Goal: Navigation & Orientation: Find specific page/section

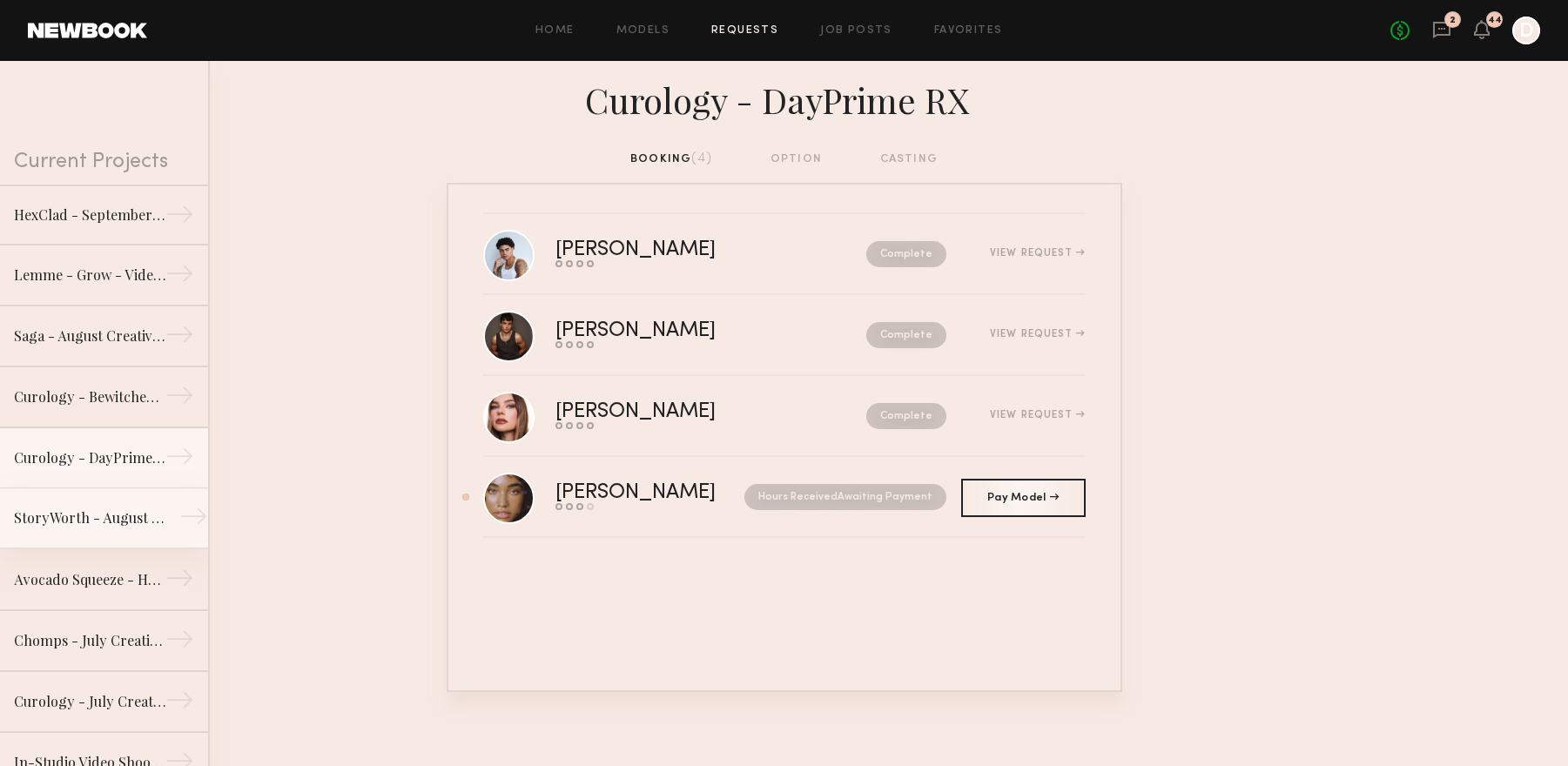
click at [88, 536] on link "StoryWorth - August Creative Production →" at bounding box center [104, 519] width 208 height 61
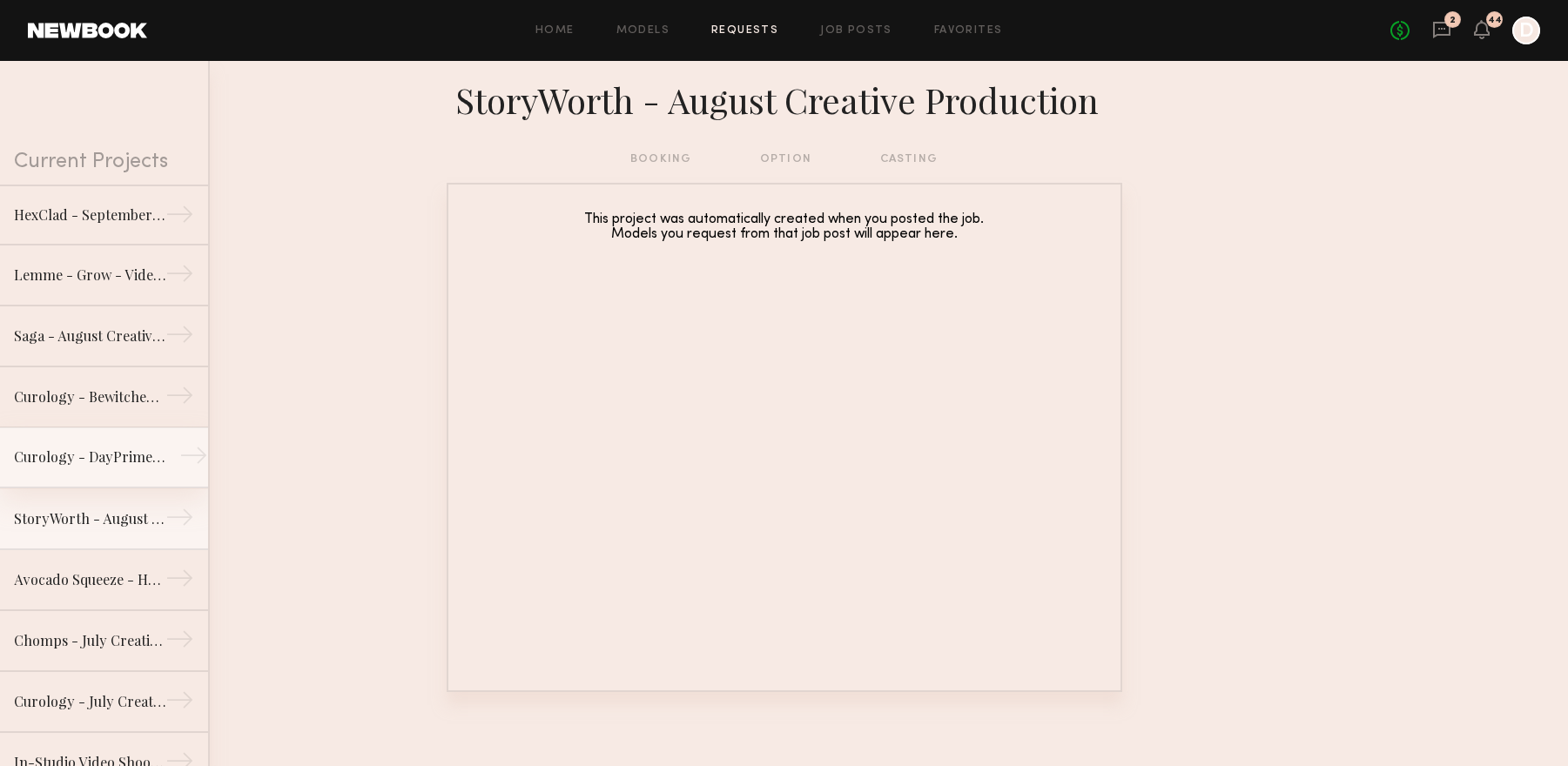
click at [116, 474] on link "Curology - DayPrime RX →" at bounding box center [104, 458] width 208 height 61
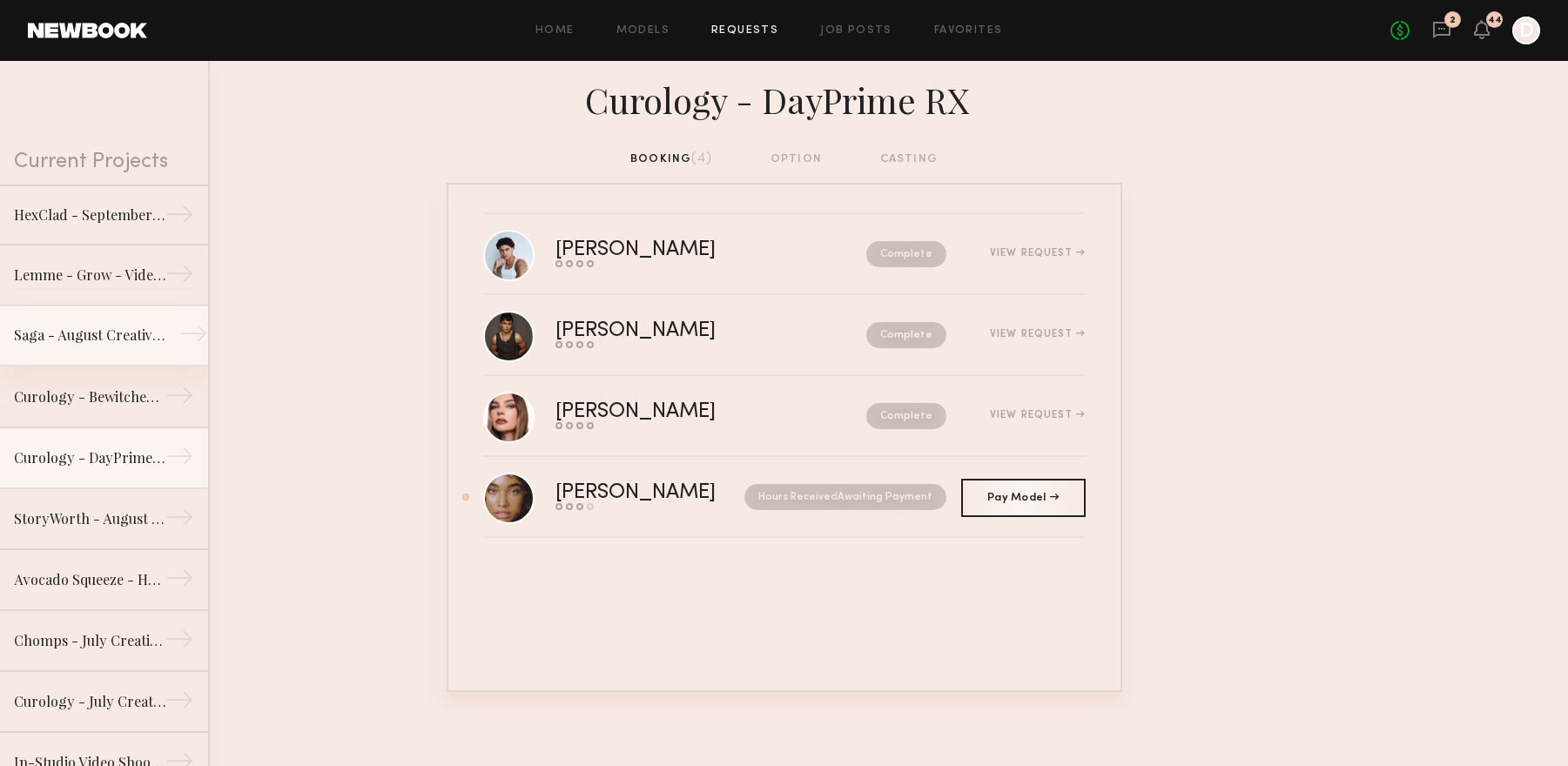
click at [122, 329] on div "Saga - August Creative Production" at bounding box center [89, 336] width 151 height 21
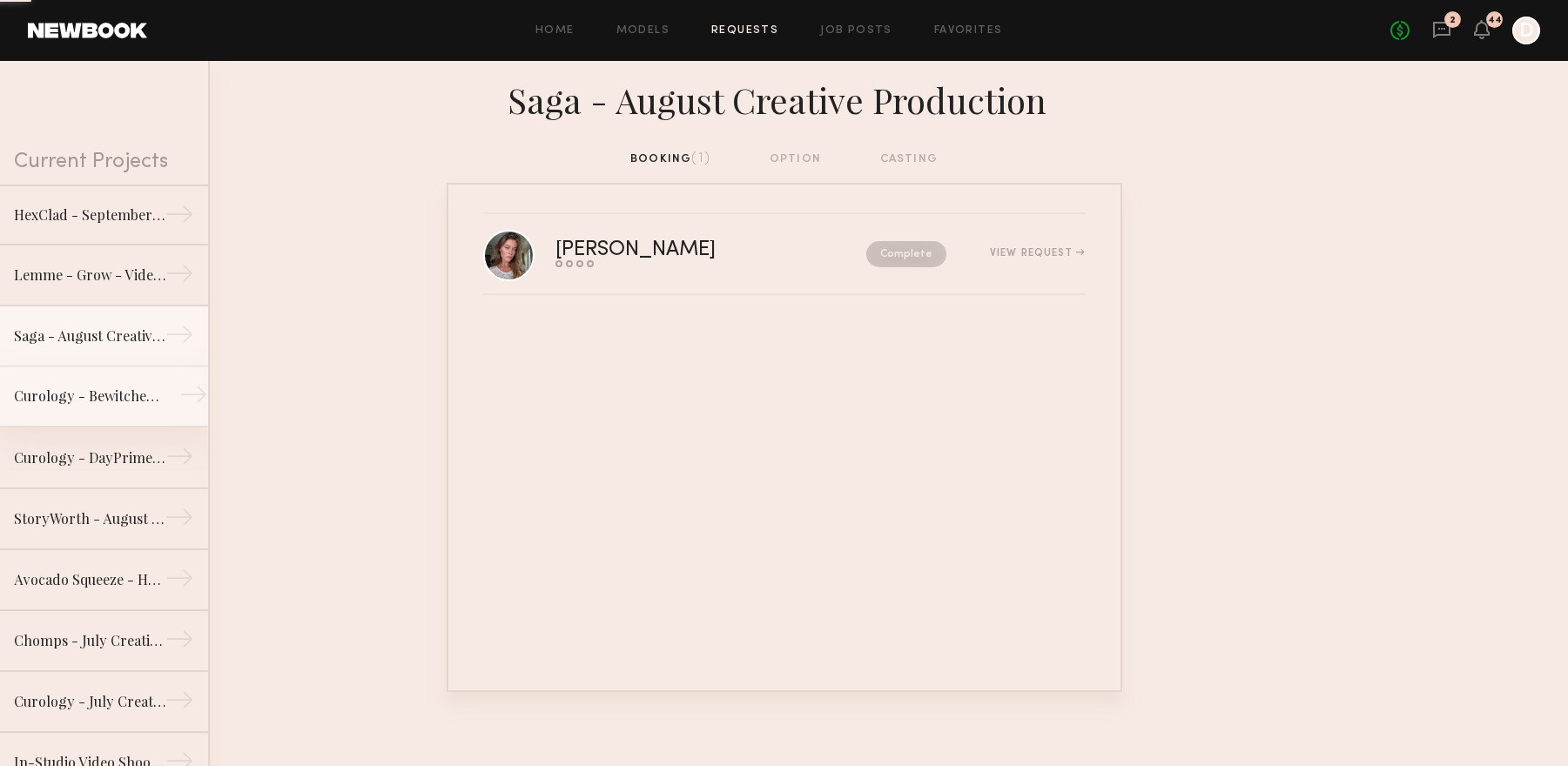
scroll to position [243, 0]
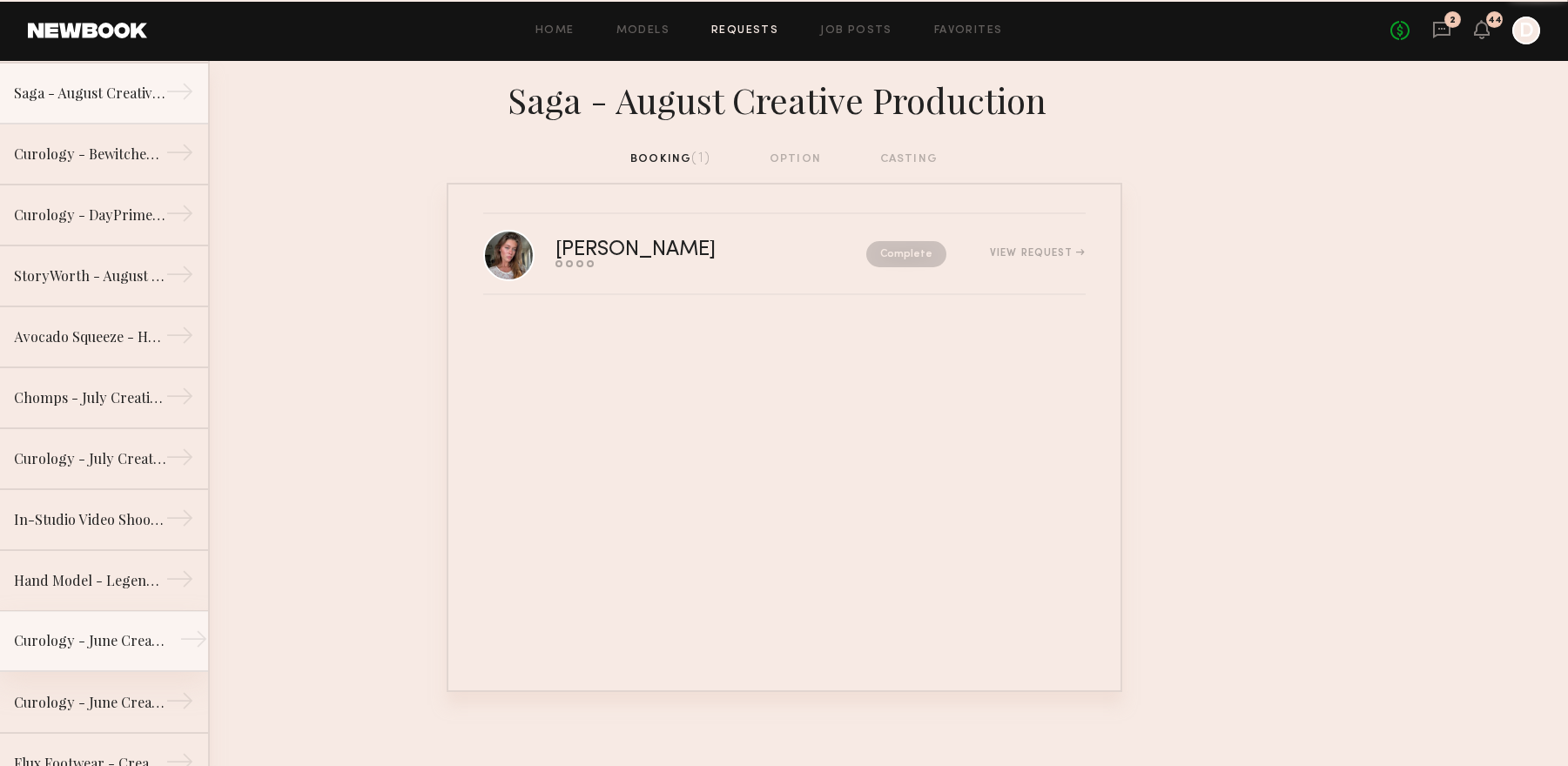
click at [101, 634] on div "Curology - June Creative Production (Body Acne / Blemishes)" at bounding box center [89, 641] width 151 height 21
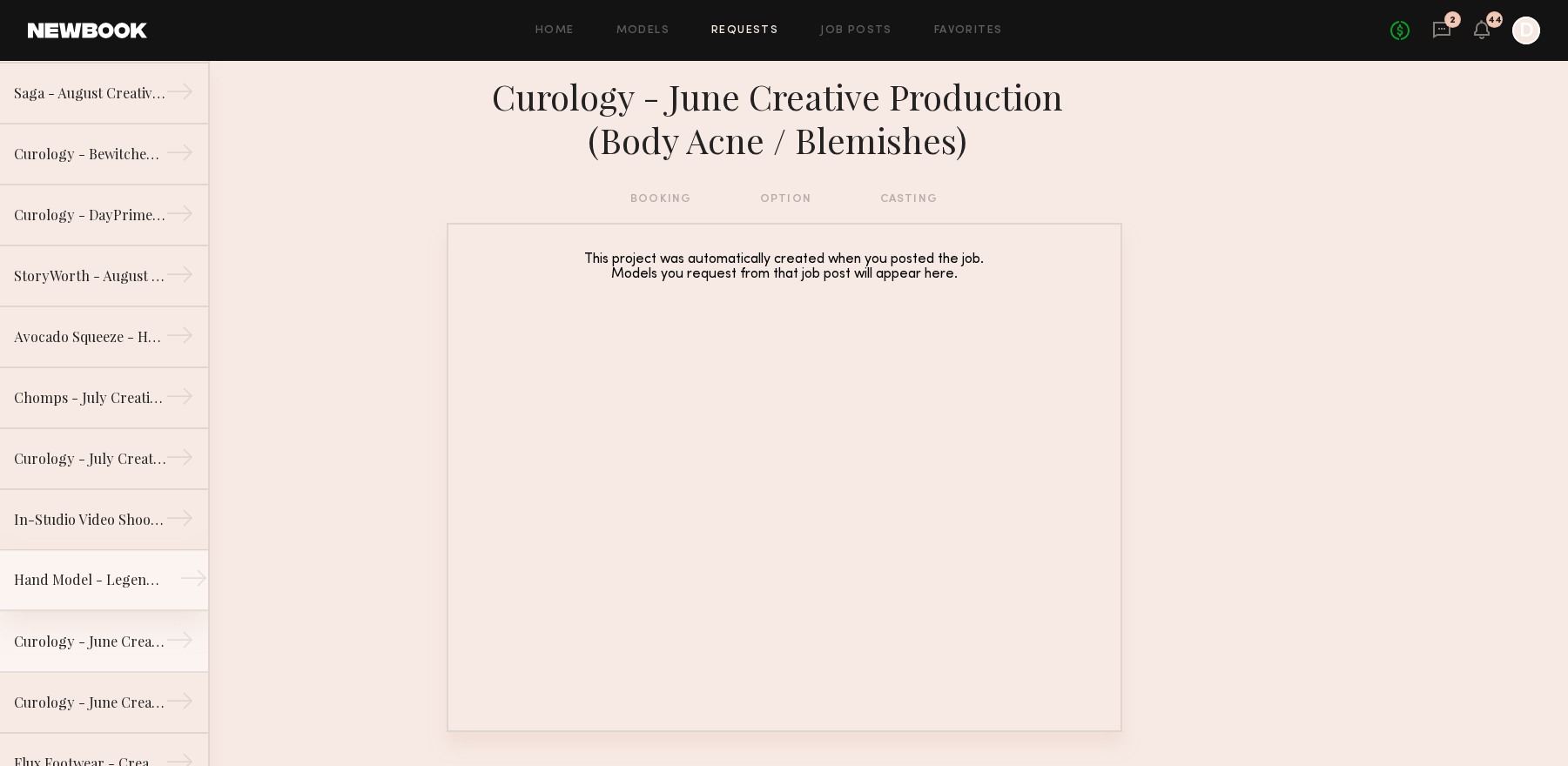
click at [99, 598] on link "Hand Model - Legendary Foods - May Creative Video Production →" at bounding box center [104, 580] width 208 height 61
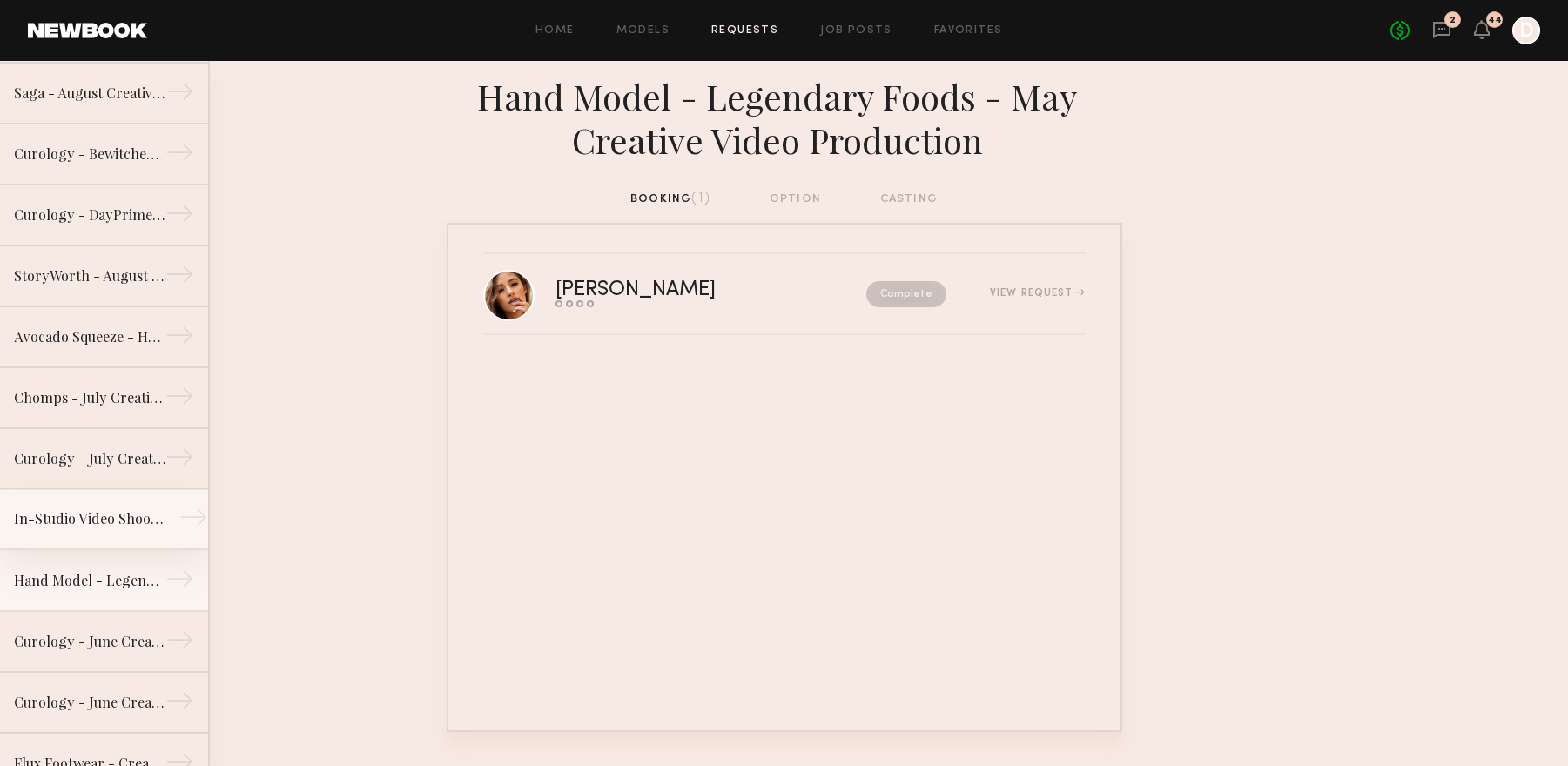
click at [103, 517] on div "In-Studio Video Shoot for Running Shoes" at bounding box center [89, 519] width 151 height 21
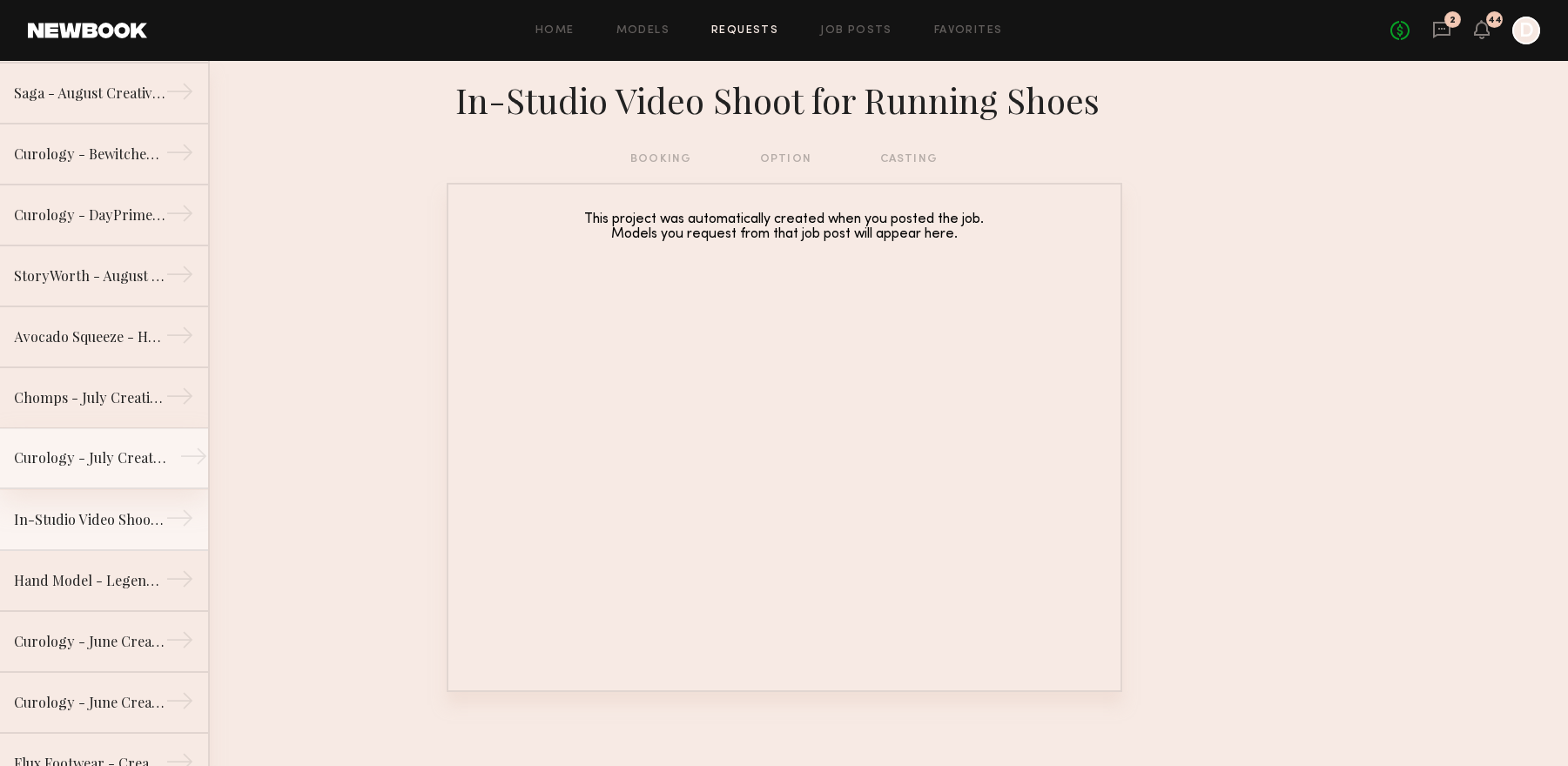
click at [101, 462] on div "Curology - July Creative Production" at bounding box center [89, 458] width 151 height 21
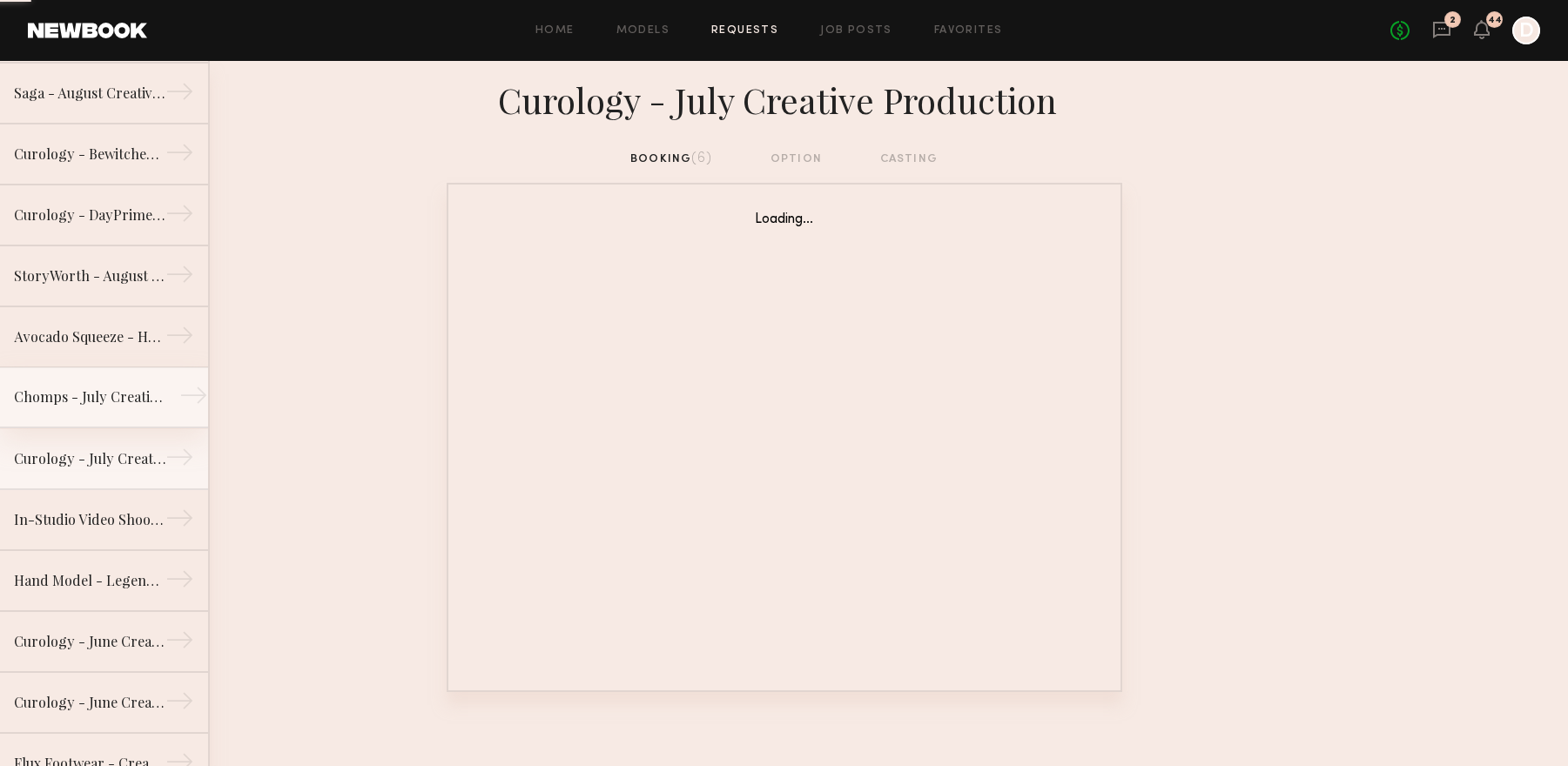
click at [100, 400] on div "Chomps - July Creative Production" at bounding box center [89, 398] width 151 height 21
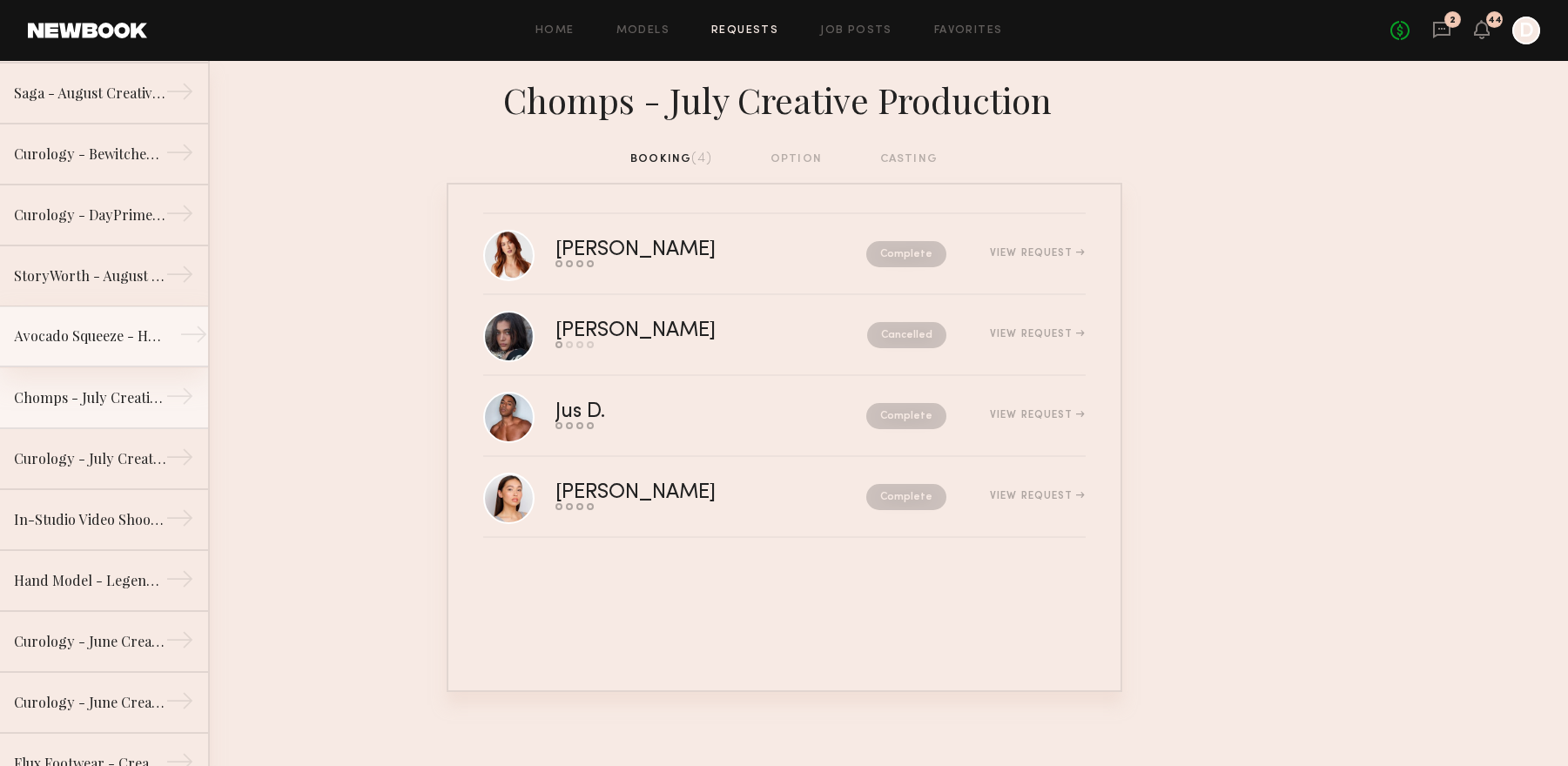
click at [106, 337] on div "Avocado Squeeze - Hand Model" at bounding box center [89, 337] width 151 height 21
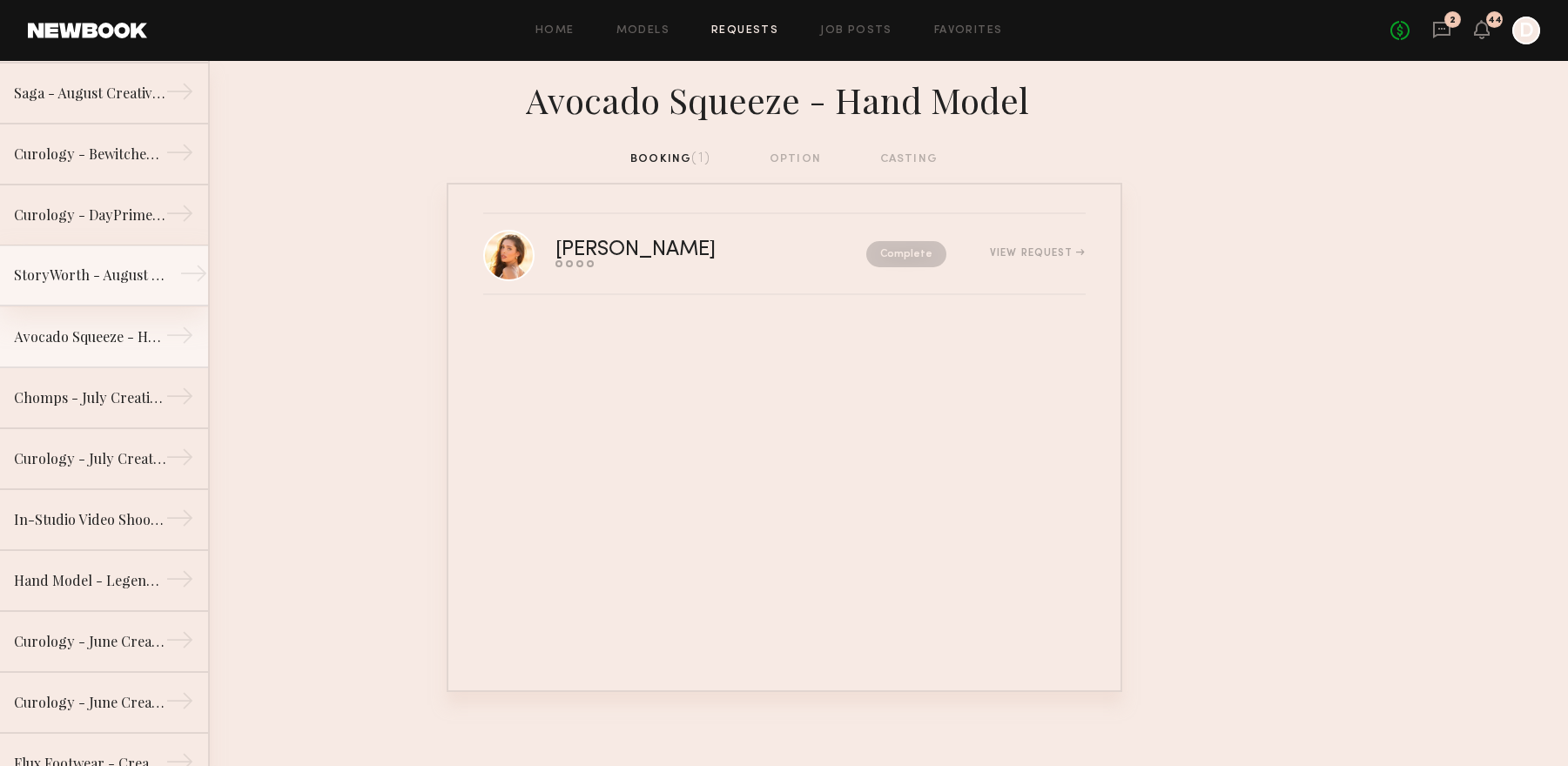
click at [104, 283] on div "StoryWorth - August Creative Production" at bounding box center [89, 275] width 151 height 21
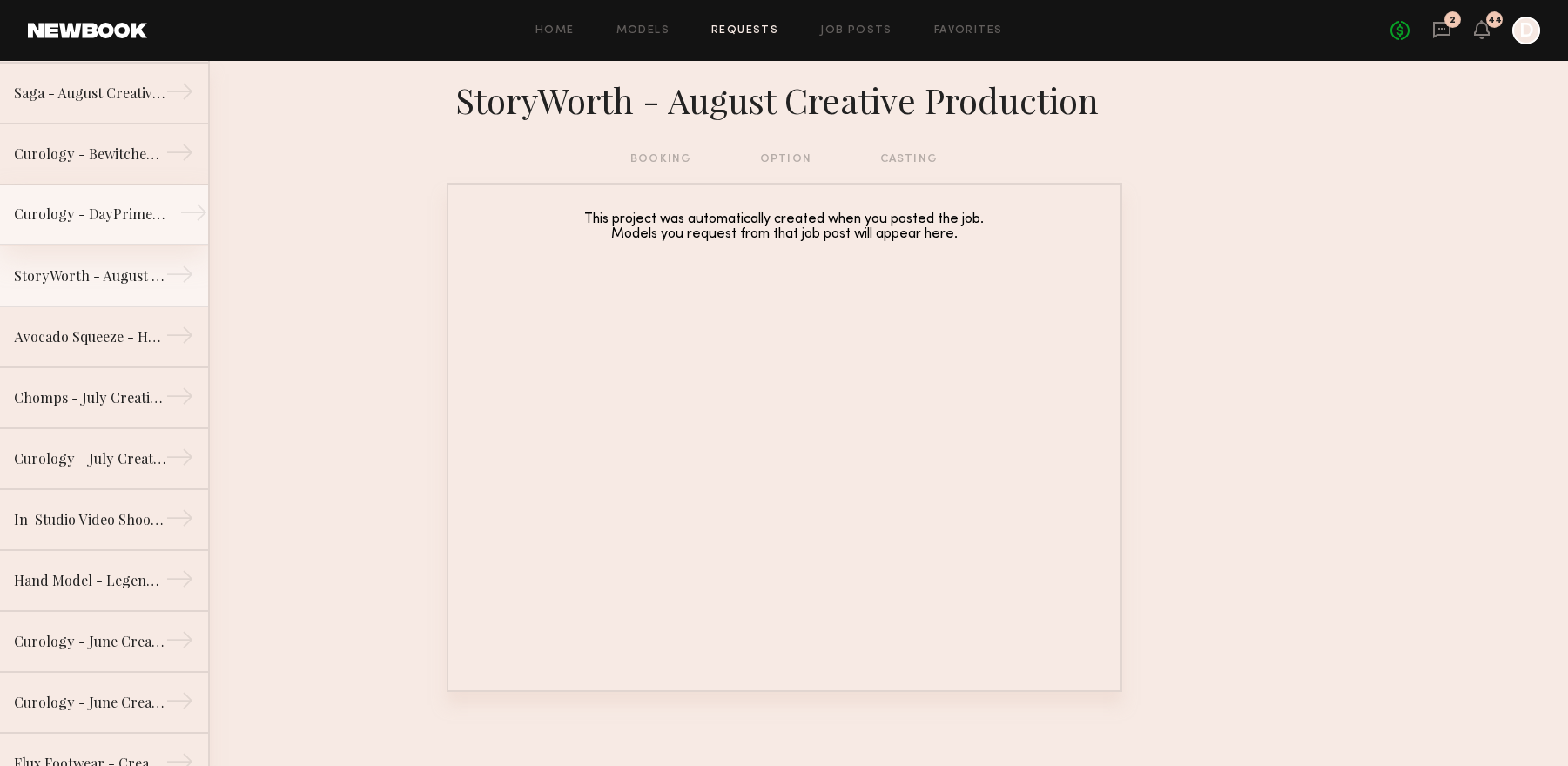
click at [113, 230] on link "Curology - DayPrime RX →" at bounding box center [104, 214] width 208 height 61
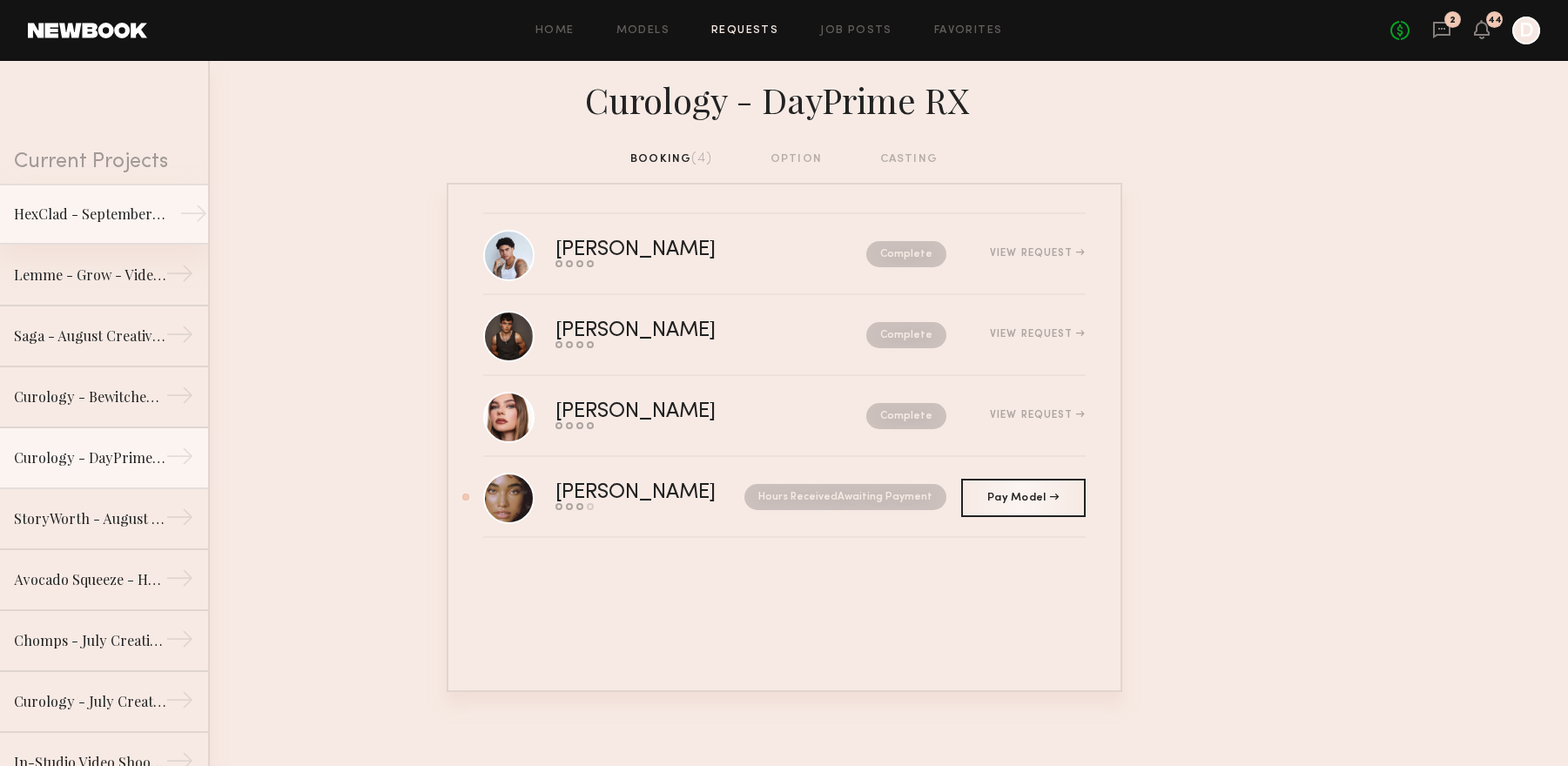
click at [104, 198] on link "HexClad - September Creative Production →" at bounding box center [104, 213] width 208 height 61
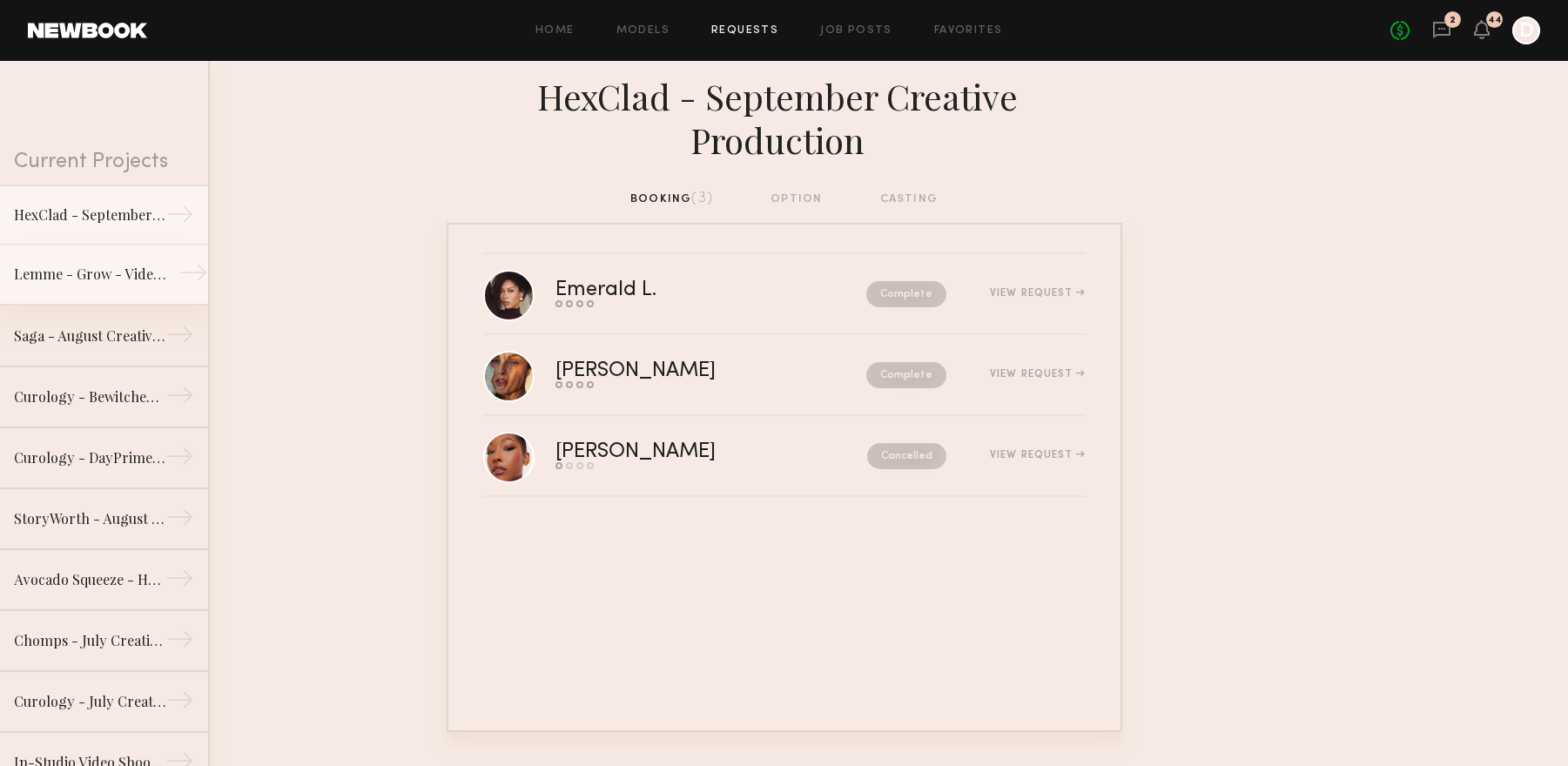
click at [95, 262] on link "Lemme - Grow - Video Production →" at bounding box center [104, 275] width 208 height 61
